Goal: Task Accomplishment & Management: Manage account settings

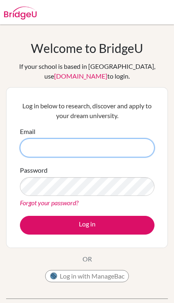
click at [25, 149] on input "Email" at bounding box center [87, 148] width 135 height 19
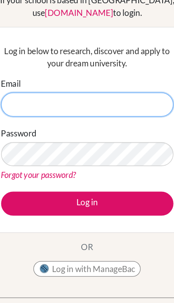
type input "alaia_2207008@mis.sch.id"
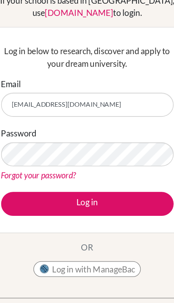
click at [26, 216] on button "Log in" at bounding box center [87, 225] width 135 height 19
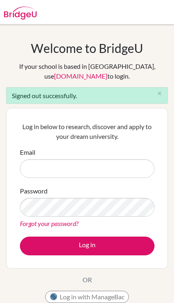
click at [119, 172] on input "Email" at bounding box center [87, 168] width 135 height 19
type input "[EMAIL_ADDRESS][DOMAIN_NAME]"
click at [87, 246] on button "Log in" at bounding box center [87, 246] width 135 height 19
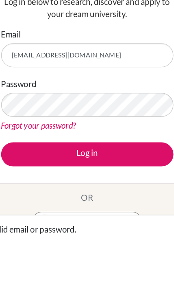
click at [115, 216] on button "Log in" at bounding box center [87, 225] width 135 height 19
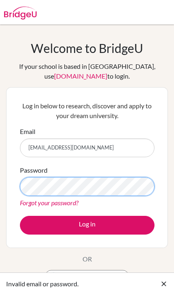
scroll to position [1, 0]
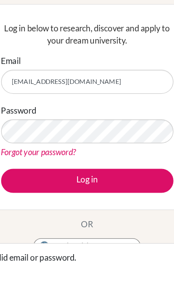
click at [94, 215] on button "Log in" at bounding box center [87, 224] width 135 height 19
